Goal: Task Accomplishment & Management: Use online tool/utility

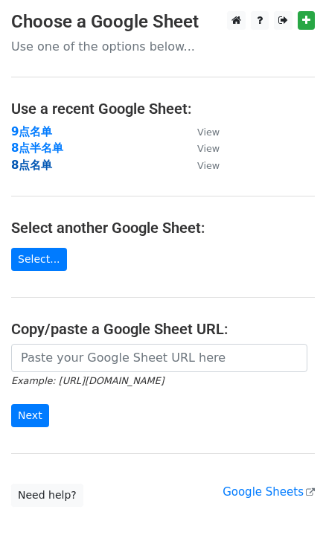
click at [31, 164] on strong "8点名单" at bounding box center [31, 164] width 41 height 13
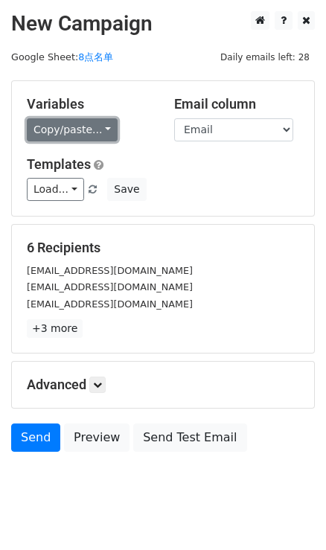
click at [104, 133] on link "Copy/paste..." at bounding box center [72, 129] width 91 height 23
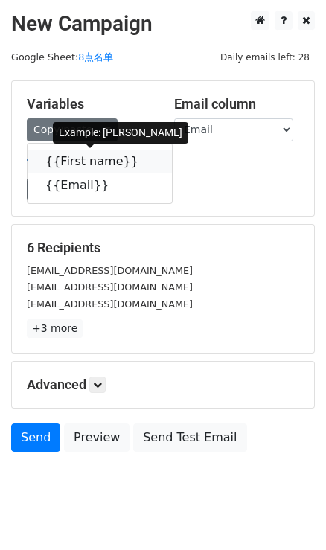
click at [142, 157] on icon at bounding box center [148, 161] width 12 height 12
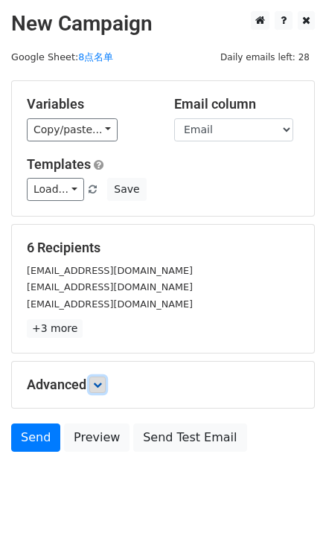
click at [102, 388] on link at bounding box center [97, 384] width 16 height 16
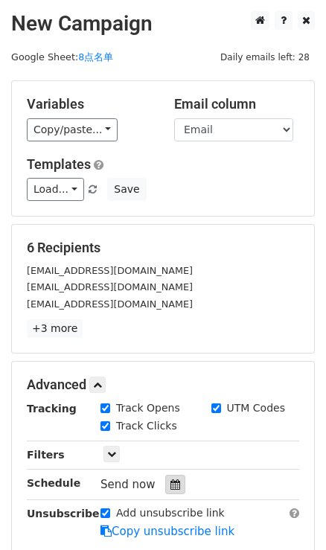
click at [176, 479] on icon at bounding box center [175, 484] width 10 height 10
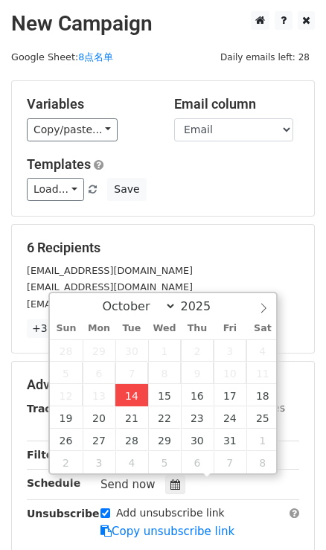
type input "2025-10-14 15:57"
type input "03"
type input "57"
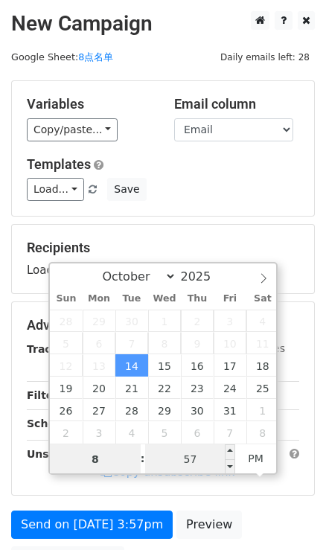
type input "8"
type input "2025-10-14 20:57"
type input "08"
click at [201, 465] on input "57" at bounding box center [190, 459] width 91 height 30
type input "0"
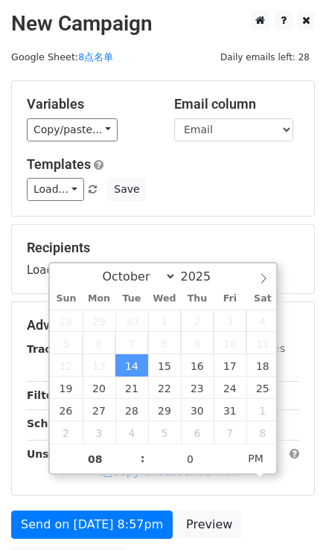
type input "2025-10-14 20:00"
click at [237, 219] on form "Variables Copy/paste... {{First name}} {{Email}} Email column First name Email …" at bounding box center [162, 330] width 303 height 501
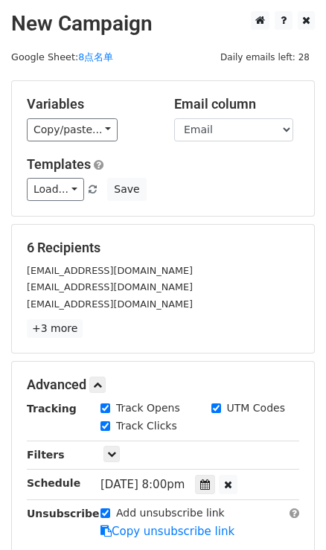
scroll to position [202, 0]
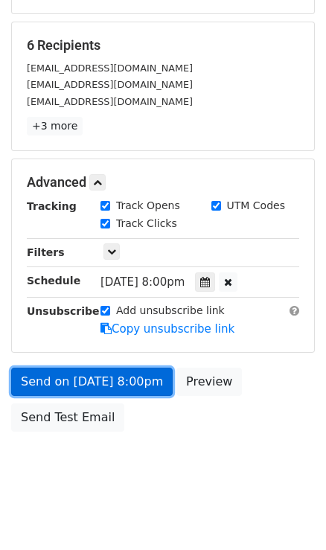
click at [137, 386] on link "Send on Oct 14 at 8:00pm" at bounding box center [91, 381] width 161 height 28
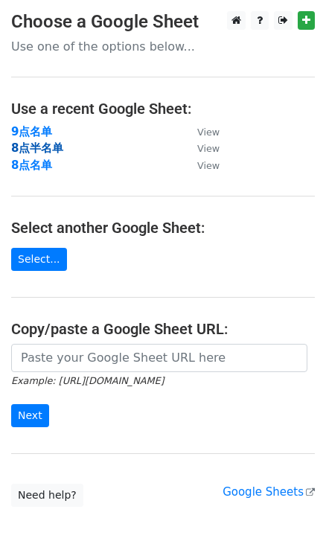
click at [45, 149] on strong "8点半名单" at bounding box center [37, 147] width 52 height 13
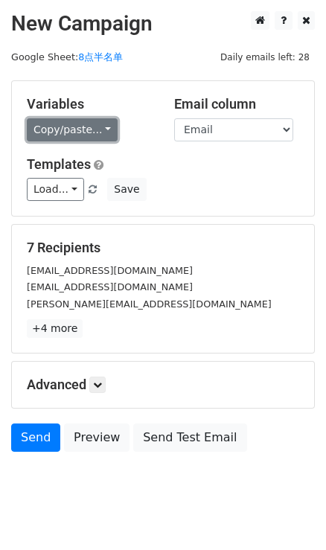
click at [88, 132] on link "Copy/paste..." at bounding box center [72, 129] width 91 height 23
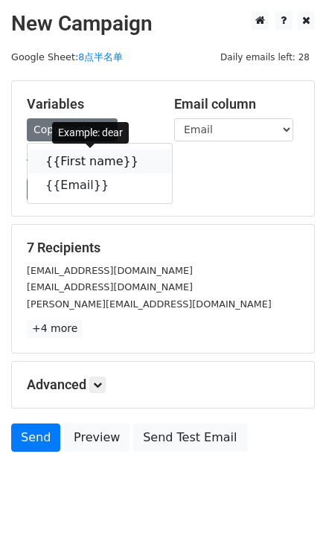
drag, startPoint x: 129, startPoint y: 155, endPoint x: 1, endPoint y: 161, distance: 128.1
click at [138, 155] on span at bounding box center [146, 161] width 16 height 14
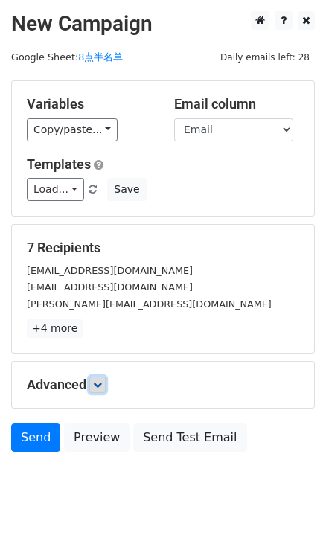
click at [100, 384] on icon at bounding box center [97, 384] width 9 height 9
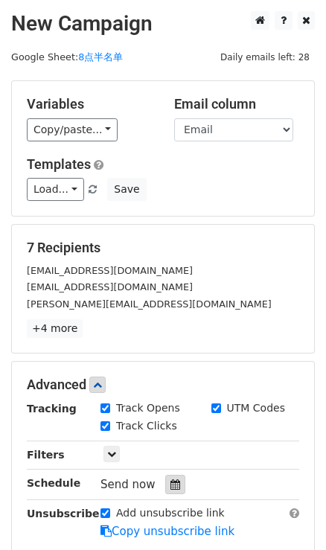
click at [168, 474] on div at bounding box center [175, 483] width 20 height 19
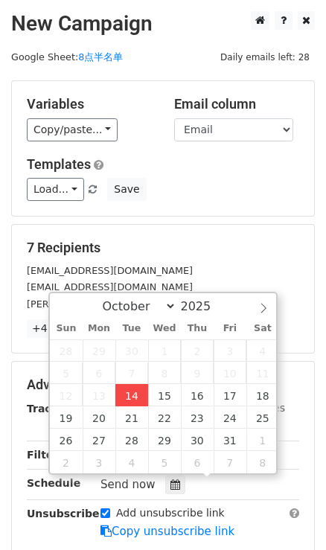
type input "2025-10-14 16:03"
type input "04"
type input "03"
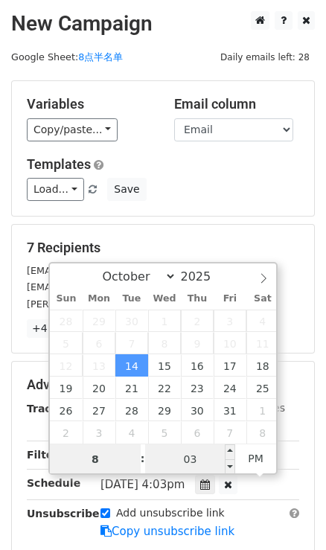
type input "8"
type input "2025-10-14 20:03"
type input "08"
click at [196, 448] on input "03" at bounding box center [190, 459] width 91 height 30
type input "30"
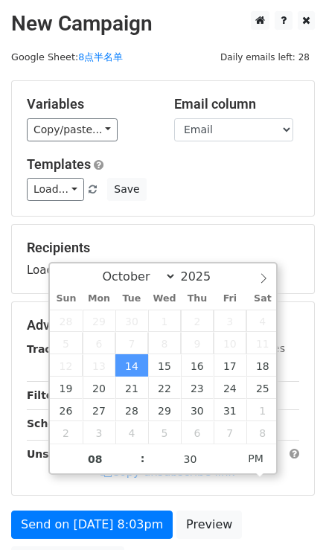
type input "2025-10-14 20:30"
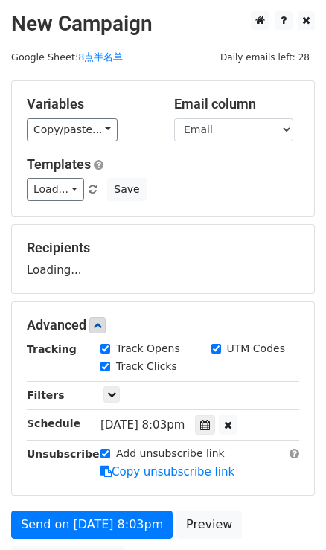
click at [212, 248] on h5 "Recipients" at bounding box center [163, 247] width 272 height 16
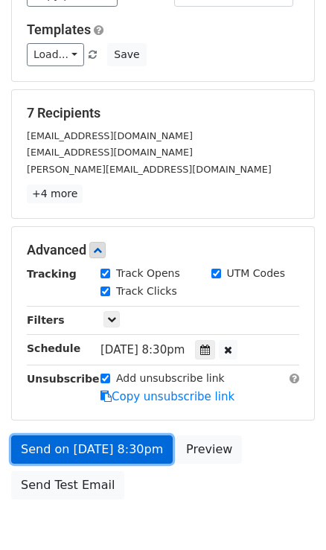
click at [144, 439] on link "Send on Oct 14 at 8:30pm" at bounding box center [91, 449] width 161 height 28
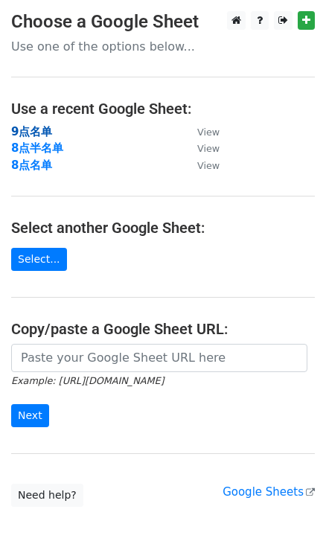
drag, startPoint x: 32, startPoint y: 130, endPoint x: 12, endPoint y: 123, distance: 21.2
click at [32, 130] on strong "9点名单" at bounding box center [31, 131] width 41 height 13
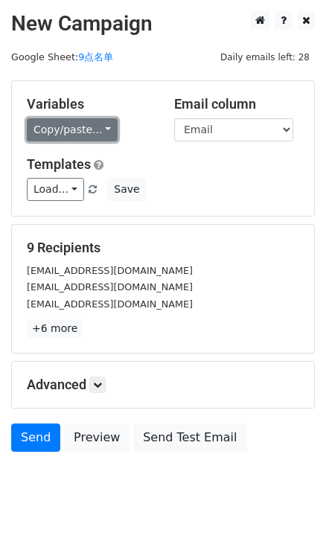
drag, startPoint x: 103, startPoint y: 124, endPoint x: 112, endPoint y: 131, distance: 10.6
click at [103, 124] on link "Copy/paste..." at bounding box center [72, 129] width 91 height 23
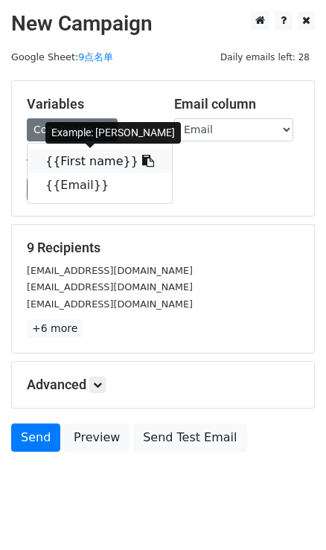
click at [142, 161] on icon at bounding box center [148, 161] width 12 height 12
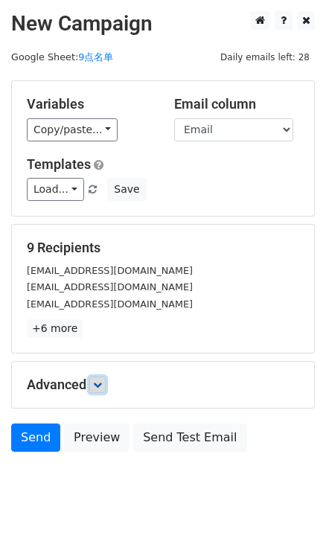
click at [99, 376] on link at bounding box center [97, 384] width 16 height 16
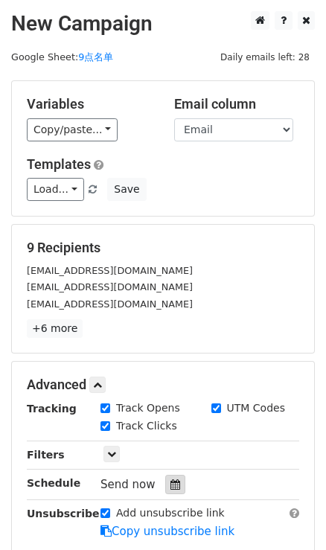
click at [178, 484] on div at bounding box center [175, 483] width 20 height 19
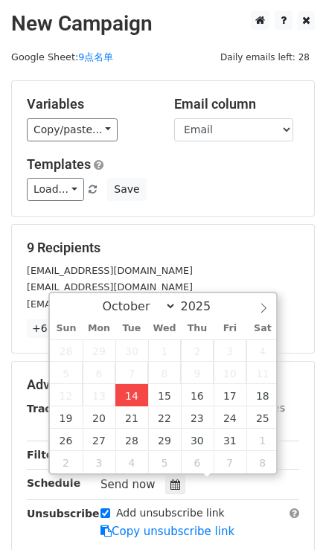
type input "[DATE] 16:04"
type input "04"
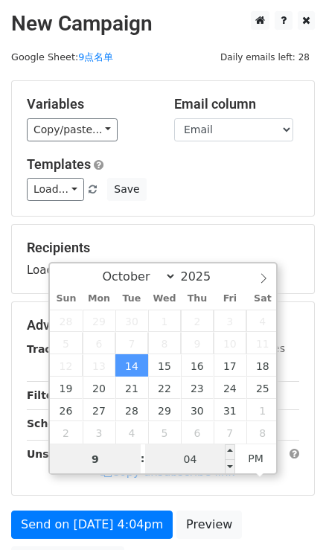
type input "9"
type input "[DATE] 21:04"
type input "09"
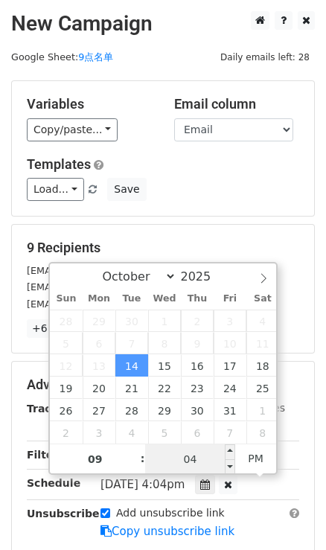
click at [186, 461] on input "04" at bounding box center [190, 459] width 91 height 30
type input "0"
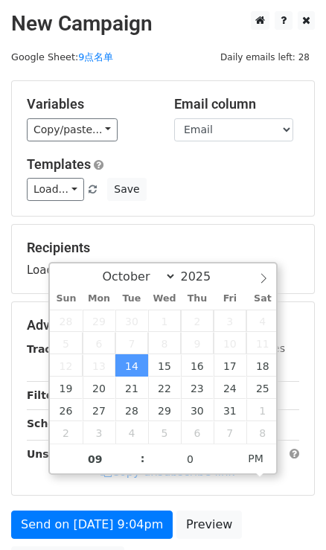
type input "[DATE] 21:00"
click at [235, 233] on div "Recipients Loading..." at bounding box center [163, 259] width 302 height 68
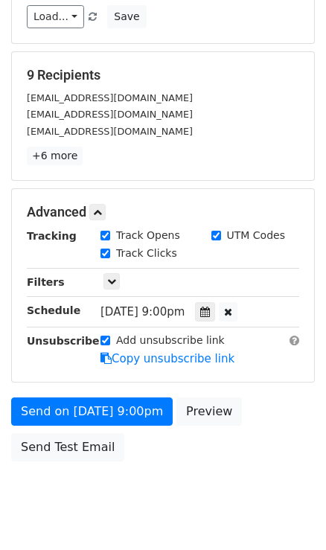
scroll to position [202, 0]
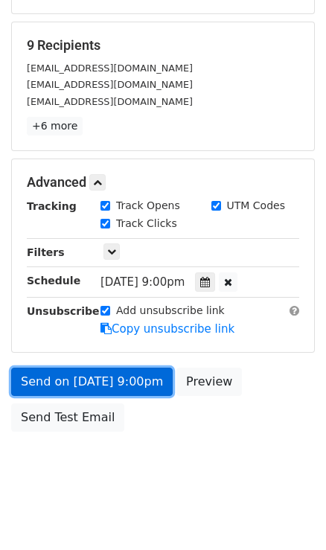
click at [158, 377] on link "Send on [DATE] 9:00pm" at bounding box center [91, 381] width 161 height 28
